Goal: Task Accomplishment & Management: Use online tool/utility

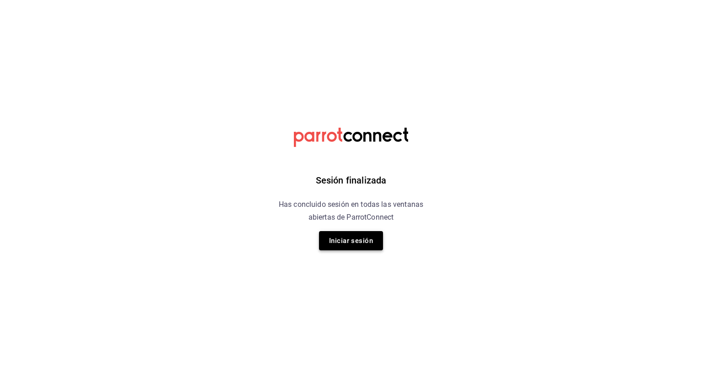
click at [346, 244] on button "Iniciar sesión" at bounding box center [351, 240] width 64 height 19
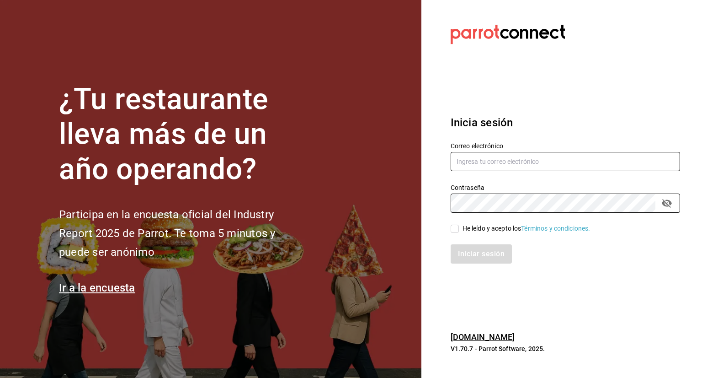
click at [474, 163] on input "text" at bounding box center [565, 161] width 229 height 19
type input "e"
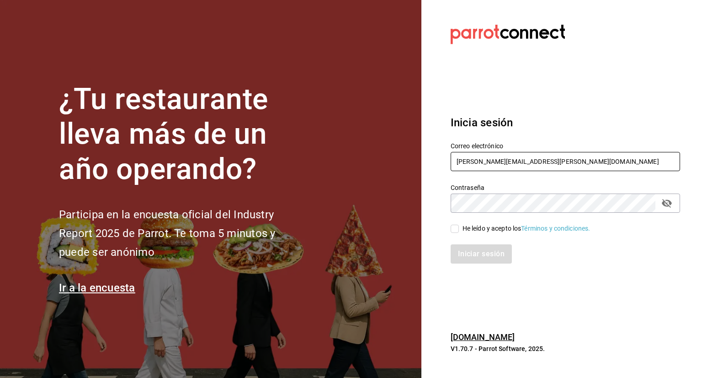
type input "alejandro.zuniga@grupocosteno.com"
click at [451, 228] on input "He leído y acepto los Términos y condiciones." at bounding box center [455, 228] width 8 height 8
checkbox input "true"
click at [471, 238] on div "Iniciar sesión" at bounding box center [560, 248] width 240 height 30
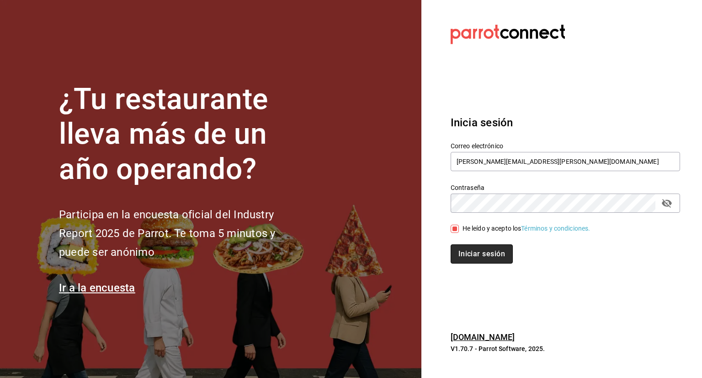
click at [473, 251] on button "Iniciar sesión" at bounding box center [482, 253] width 62 height 19
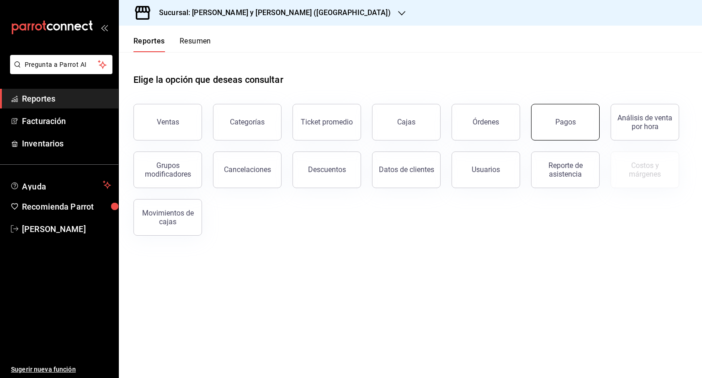
click at [564, 121] on div "Pagos" at bounding box center [565, 121] width 21 height 9
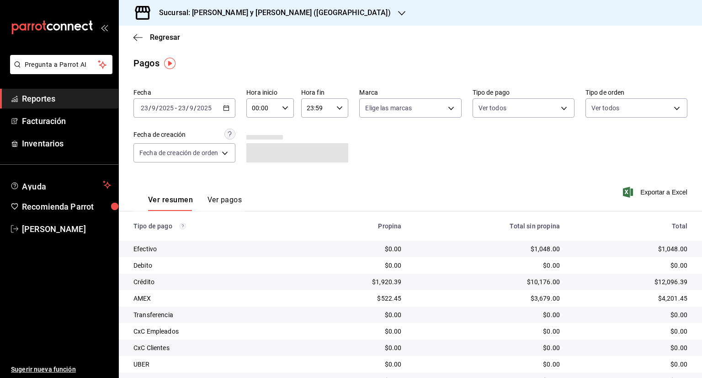
click at [230, 110] on div "[DATE] [DATE] - [DATE] [DATE]" at bounding box center [184, 107] width 102 height 19
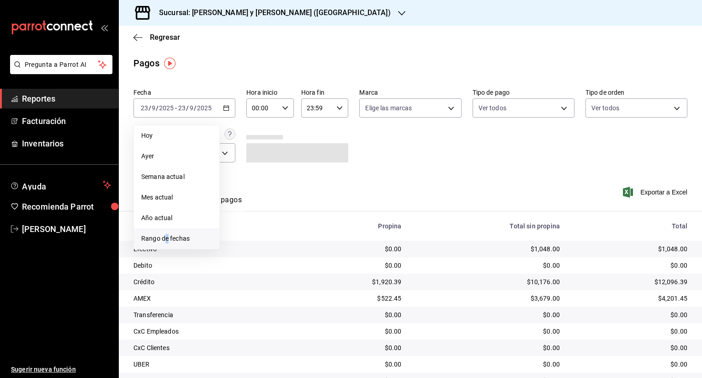
click at [166, 238] on span "Rango de fechas" at bounding box center [176, 239] width 71 height 10
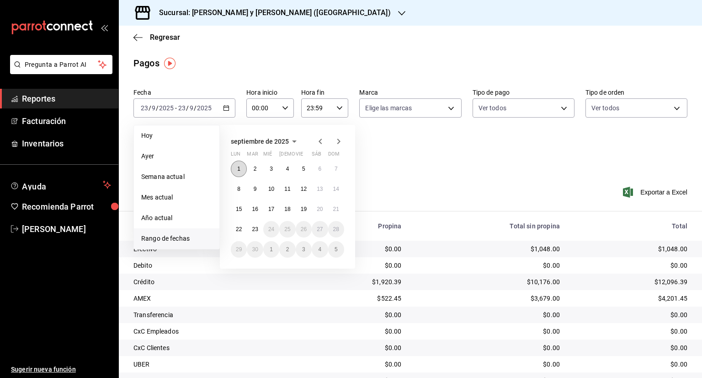
click at [239, 171] on abbr "1" at bounding box center [238, 168] width 3 height 6
click at [257, 227] on abbr "23" at bounding box center [255, 229] width 6 height 6
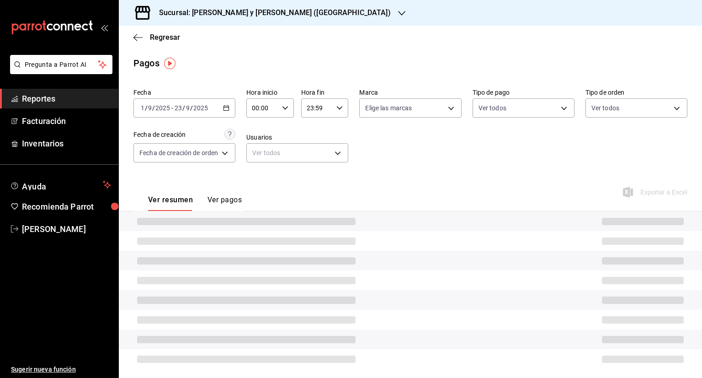
click at [287, 108] on icon "button" at bounding box center [285, 108] width 6 height 6
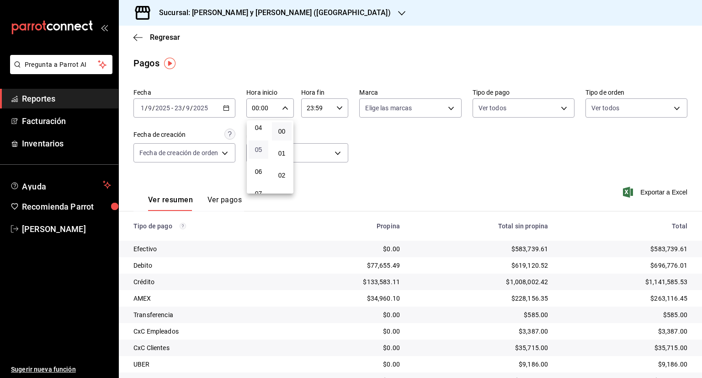
click at [260, 153] on span "05" at bounding box center [258, 149] width 9 height 7
type input "05:00"
click at [311, 109] on div at bounding box center [351, 189] width 702 height 378
click at [311, 109] on input "23:59" at bounding box center [317, 108] width 32 height 18
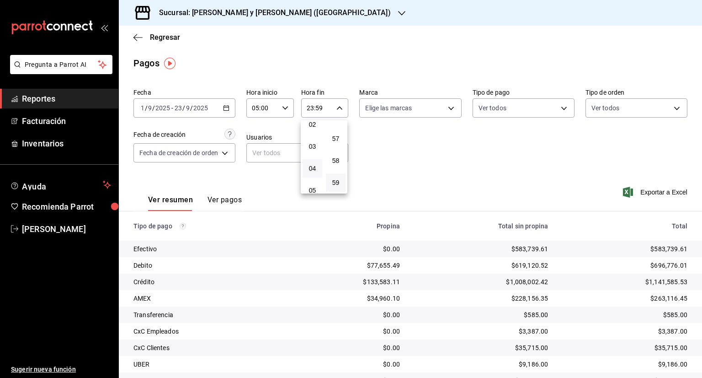
click at [316, 163] on button "04" at bounding box center [313, 168] width 20 height 18
type input "04:59"
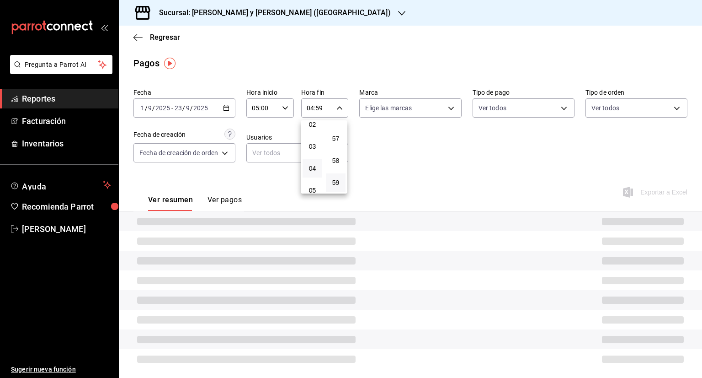
click at [406, 157] on div at bounding box center [351, 189] width 702 height 378
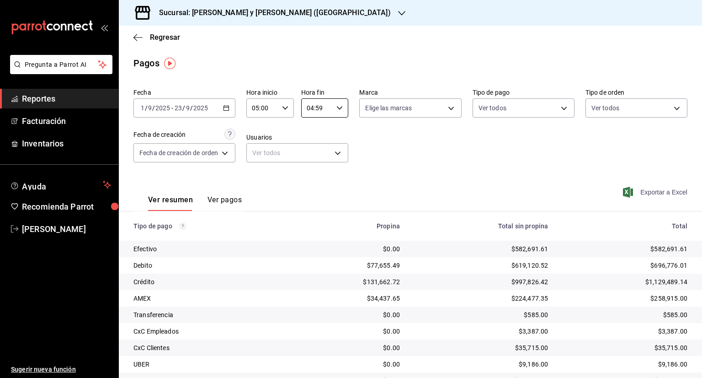
click at [656, 192] on span "Exportar a Excel" at bounding box center [656, 192] width 63 height 11
